Goal: Information Seeking & Learning: Understand process/instructions

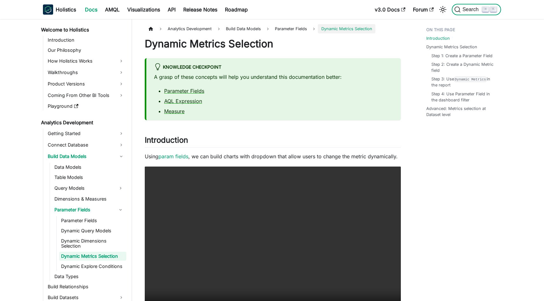
click at [469, 8] on span "Search" at bounding box center [472, 10] width 22 height 6
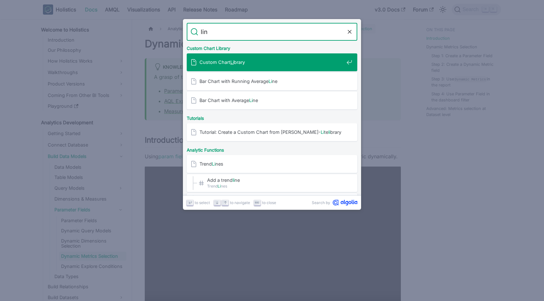
type input "link"
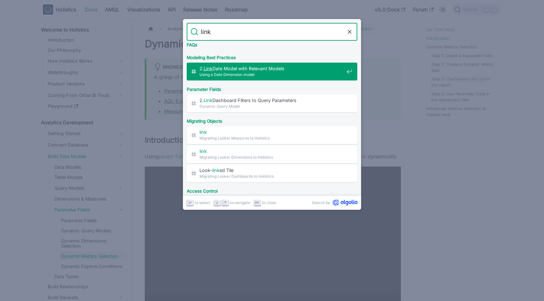
scroll to position [184, 0]
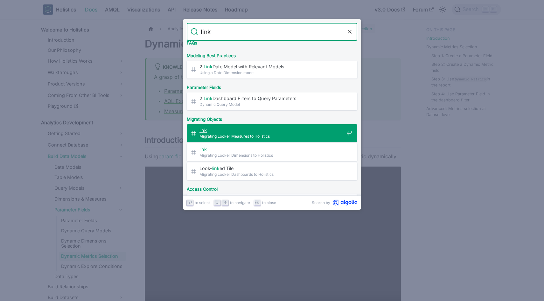
click at [303, 135] on span "Migrating Looker Measures to Holistics" at bounding box center [271, 136] width 144 height 6
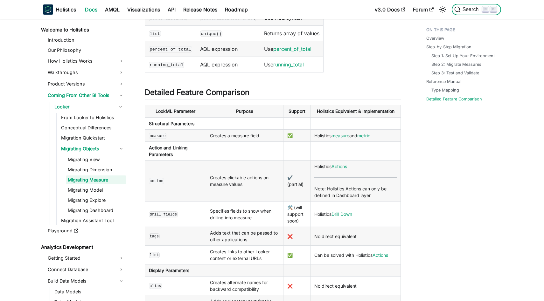
scroll to position [1729, 0]
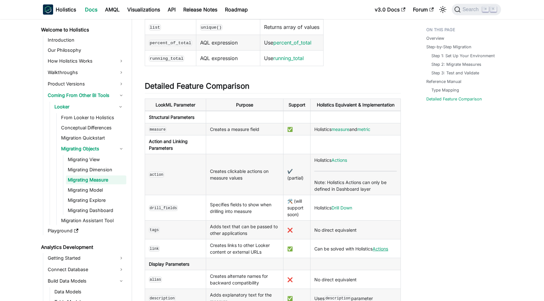
click at [372, 252] on link "Actions" at bounding box center [380, 248] width 16 height 5
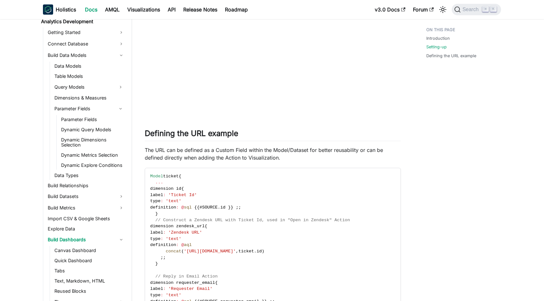
scroll to position [639, 0]
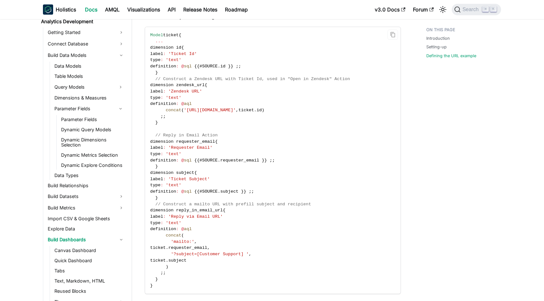
click at [238, 194] on span "subject" at bounding box center [229, 191] width 18 height 5
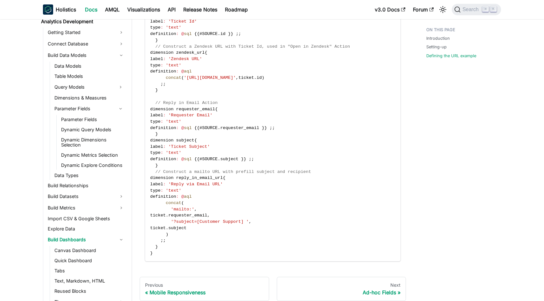
drag, startPoint x: 174, startPoint y: 254, endPoint x: 181, endPoint y: 70, distance: 184.9
click at [181, 70] on code "Model ticket { ... dimension id { label : 'Ticket Id' type : 'text' definition …" at bounding box center [272, 128] width 254 height 267
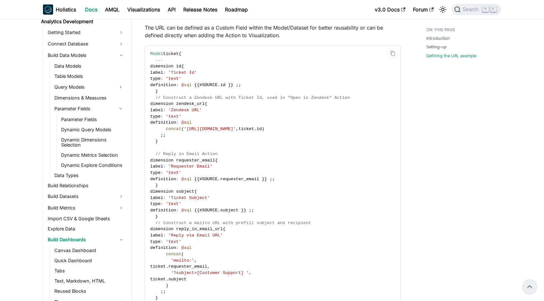
scroll to position [620, 0]
click at [157, 64] on code "Model ticket { ... dimension id { label : 'Ticket Id' type : 'text' definition …" at bounding box center [272, 179] width 254 height 267
drag, startPoint x: 150, startPoint y: 55, endPoint x: 333, endPoint y: 59, distance: 182.9
click at [150, 55] on span "Model" at bounding box center [156, 54] width 13 height 5
click at [394, 56] on icon "Copy code to clipboard" at bounding box center [392, 53] width 4 height 5
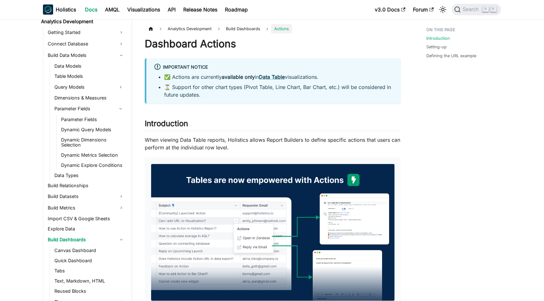
scroll to position [2, 0]
